Goal: Task Accomplishment & Management: Use online tool/utility

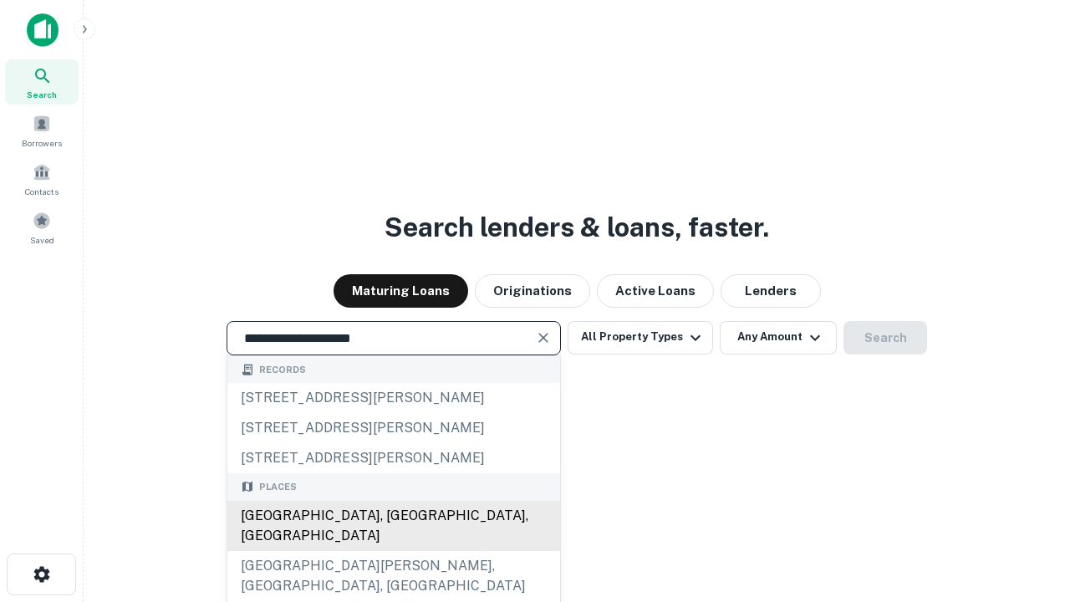
click at [393, 551] on div "[GEOGRAPHIC_DATA], [GEOGRAPHIC_DATA], [GEOGRAPHIC_DATA]" at bounding box center [393, 526] width 333 height 50
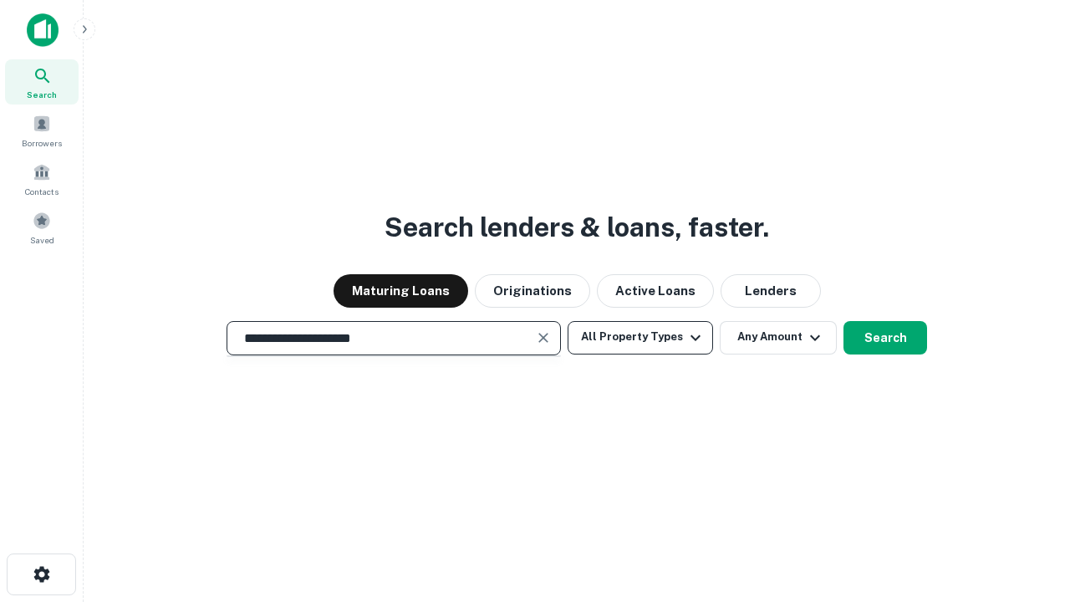
type input "**********"
click at [641, 337] on button "All Property Types" at bounding box center [641, 337] width 146 height 33
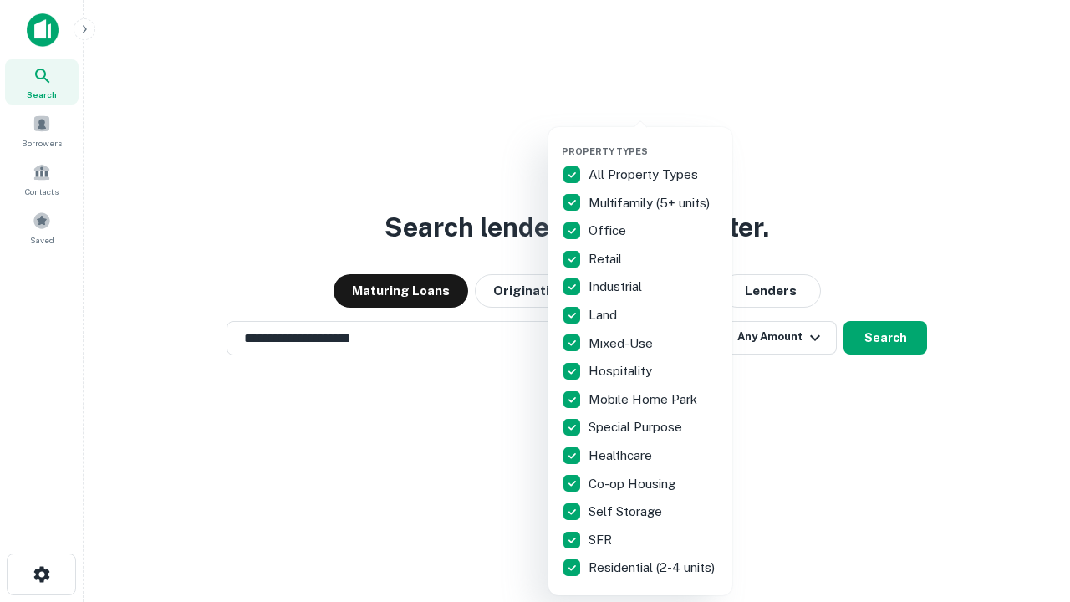
click at [654, 140] on button "button" at bounding box center [654, 140] width 184 height 1
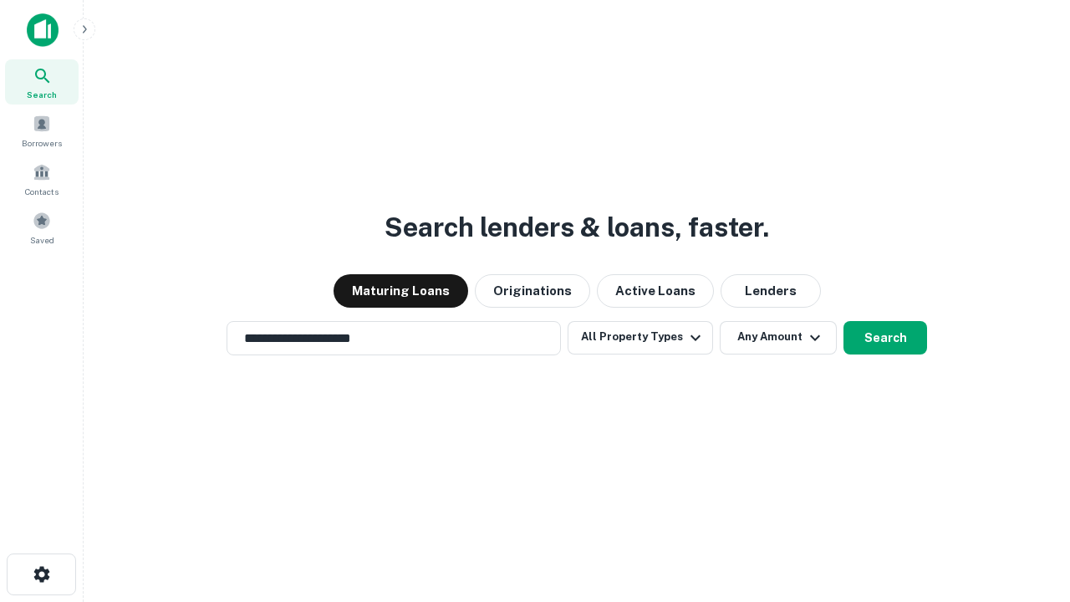
scroll to position [26, 0]
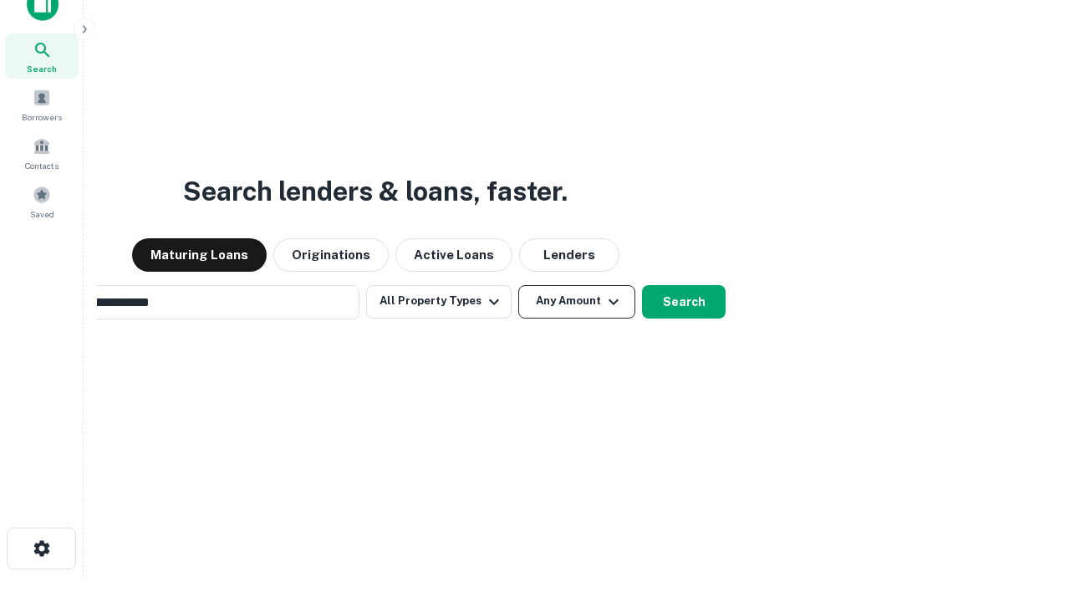
click at [518, 285] on button "Any Amount" at bounding box center [576, 301] width 117 height 33
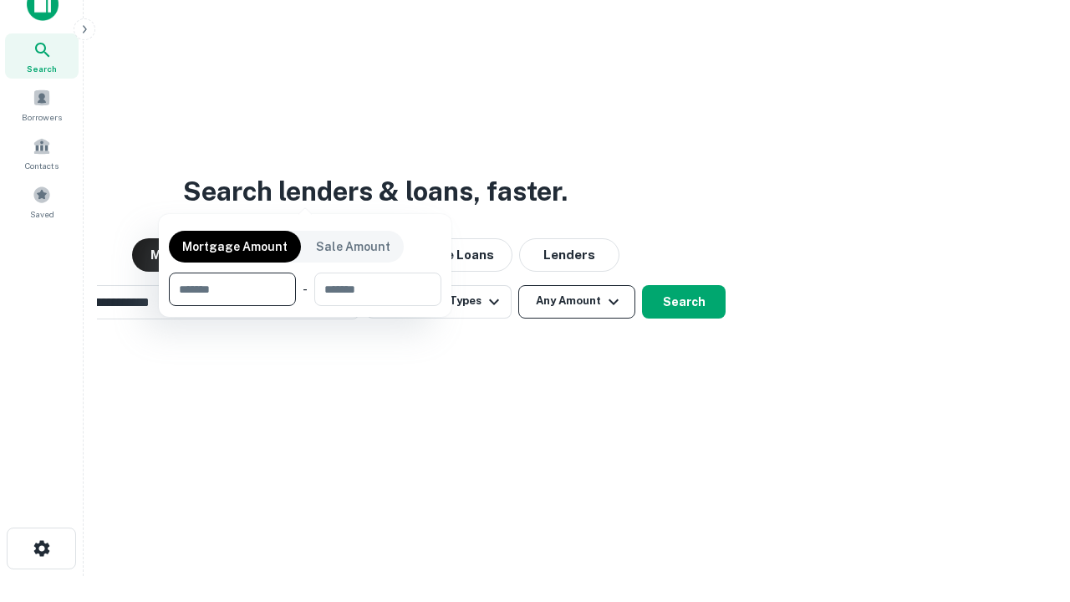
scroll to position [27, 0]
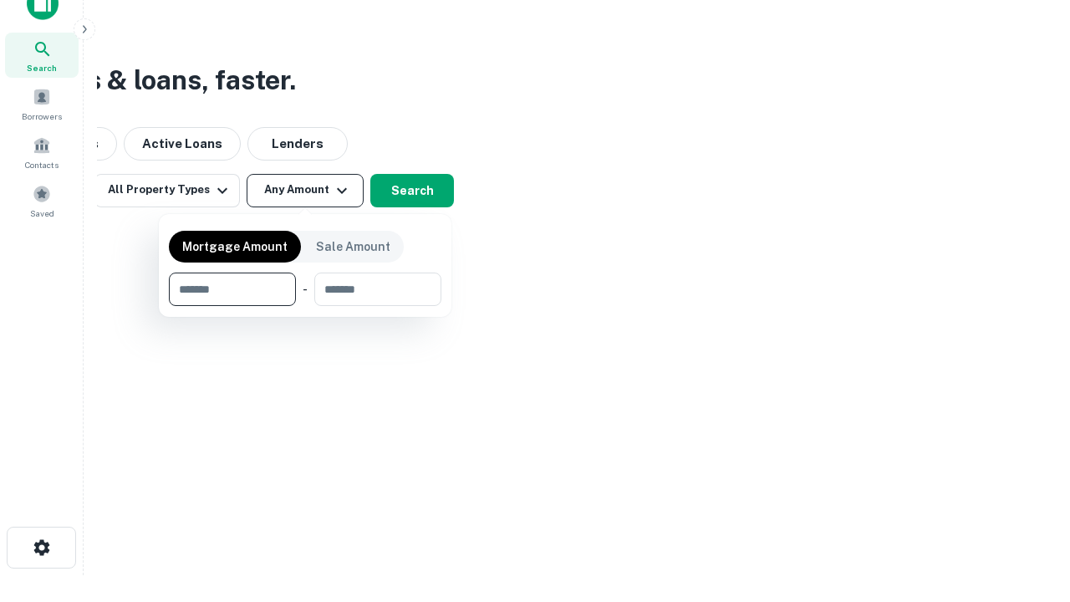
type input "*******"
click at [305, 306] on button "button" at bounding box center [305, 306] width 273 height 1
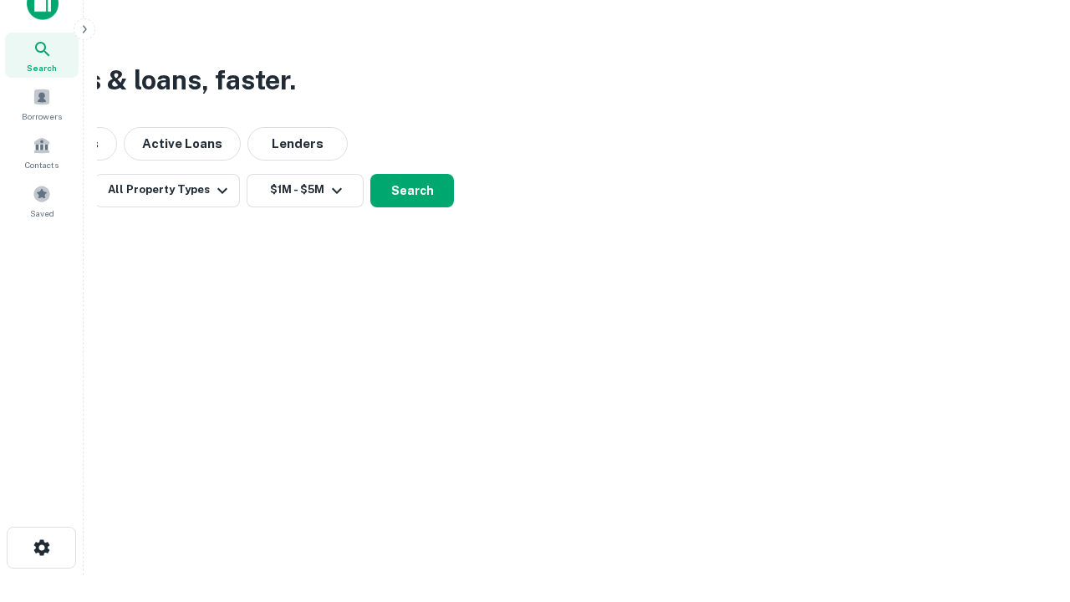
scroll to position [10, 309]
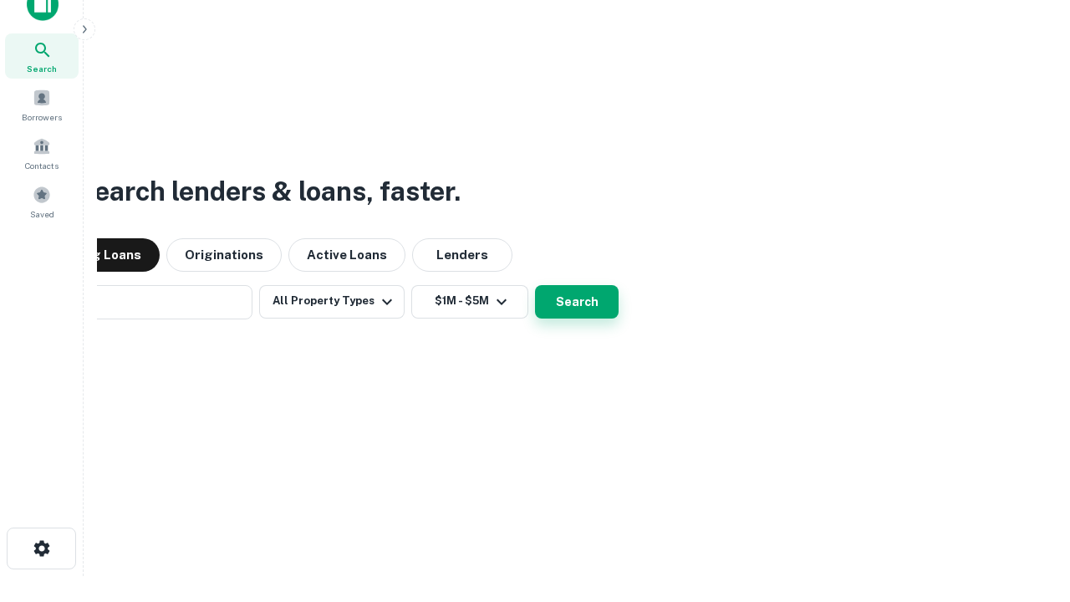
click at [535, 285] on button "Search" at bounding box center [577, 301] width 84 height 33
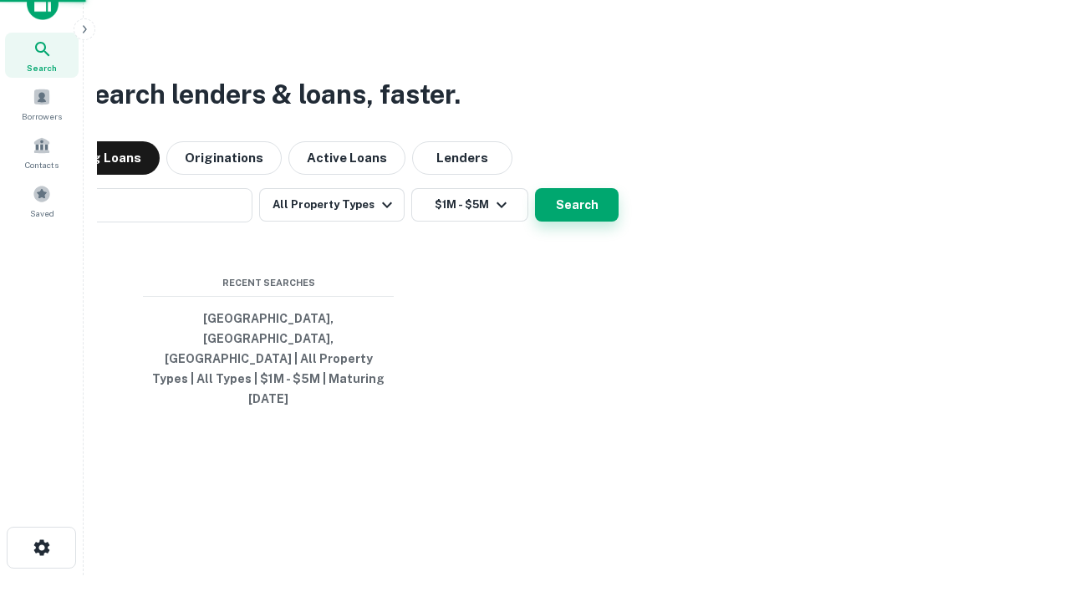
scroll to position [44, 473]
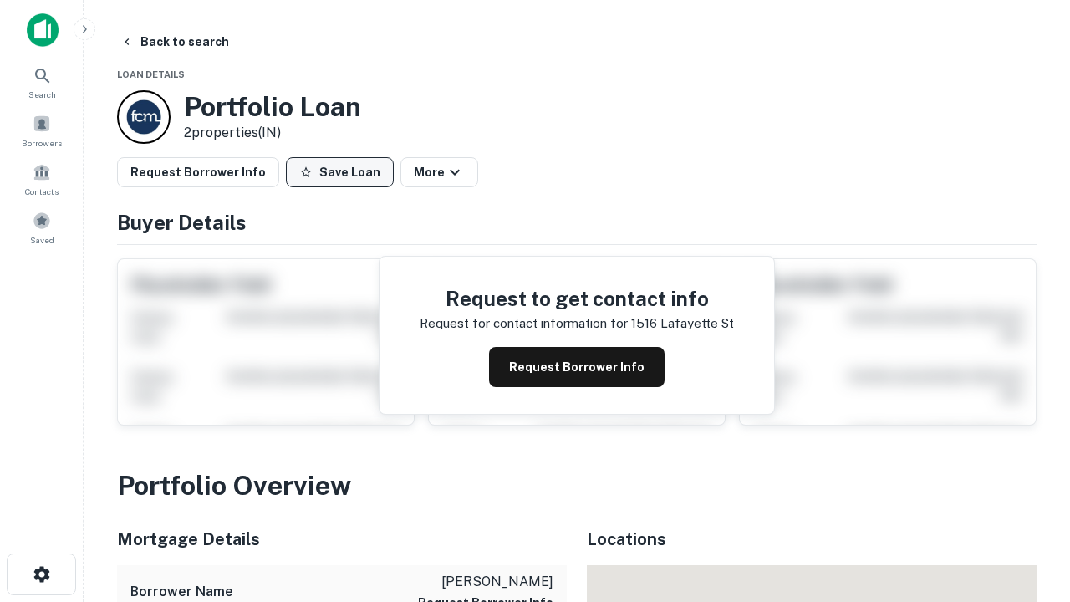
click at [340, 172] on button "Save Loan" at bounding box center [340, 172] width 108 height 30
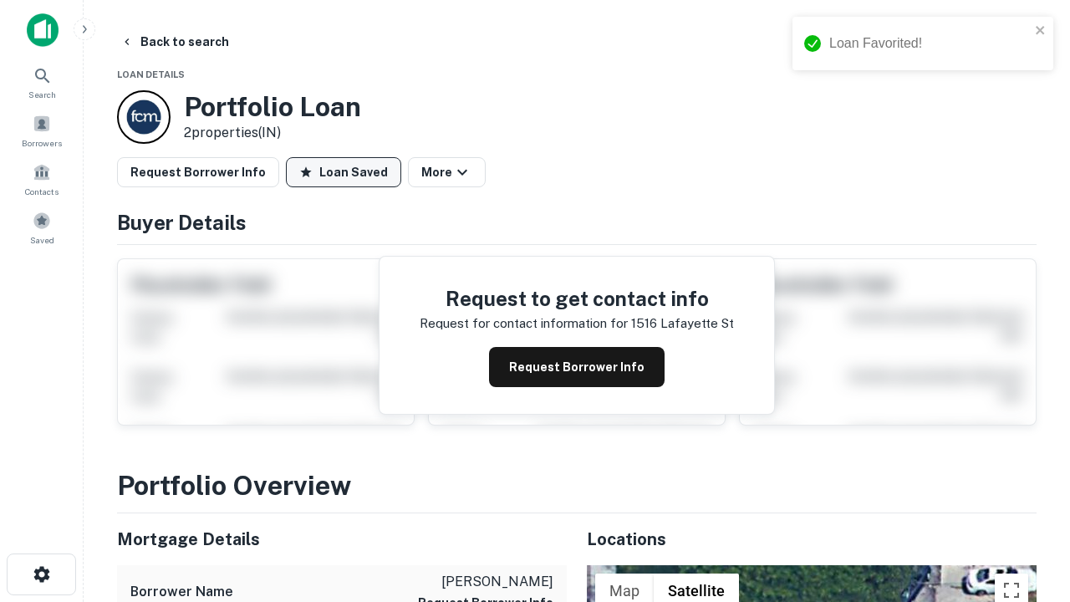
click at [344, 172] on button "Loan Saved" at bounding box center [343, 172] width 115 height 30
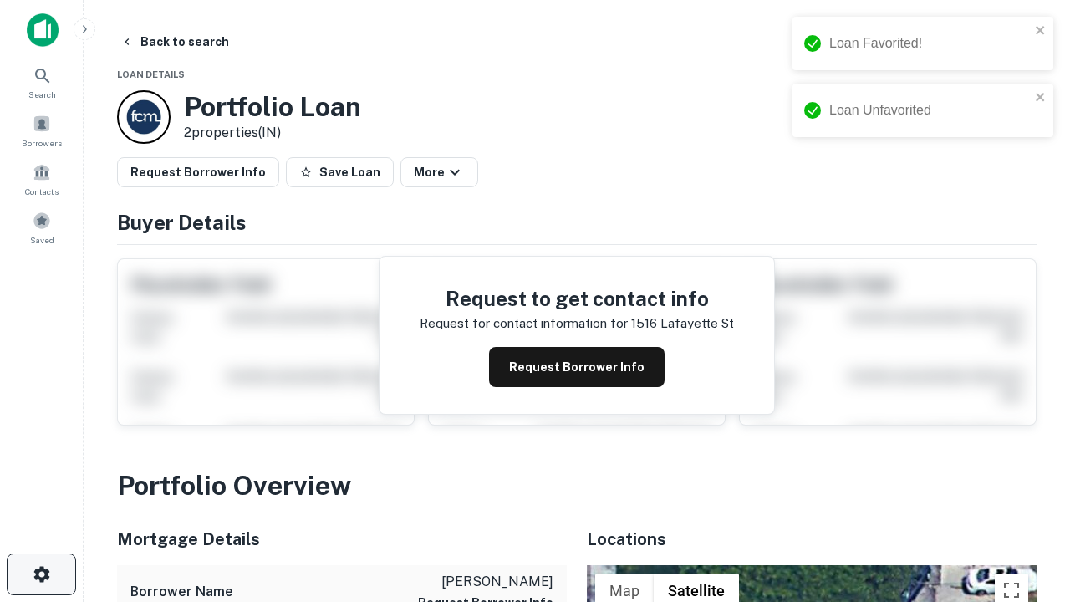
click at [41, 575] on icon "button" at bounding box center [42, 574] width 20 height 20
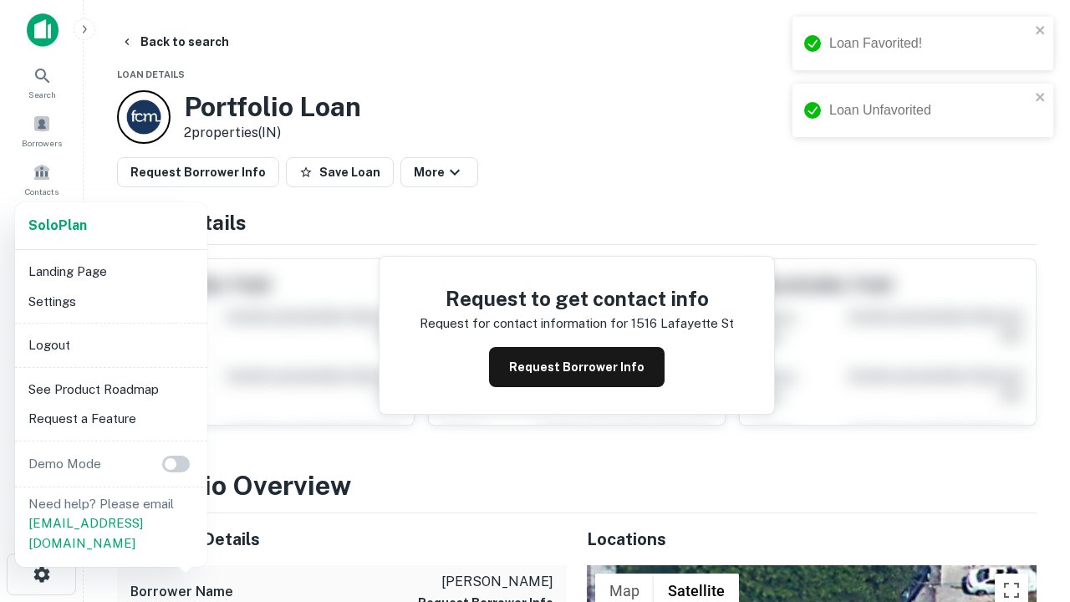
click at [110, 345] on li "Logout" at bounding box center [111, 345] width 179 height 30
